Goal: Register for event/course

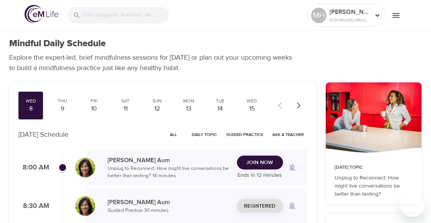
click at [256, 163] on span "Join Now" at bounding box center [260, 163] width 27 height 10
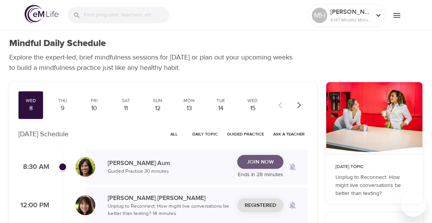
click at [256, 158] on span "Join Now" at bounding box center [260, 163] width 27 height 10
